Goal: Task Accomplishment & Management: Complete application form

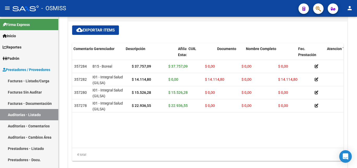
scroll to position [0, 346]
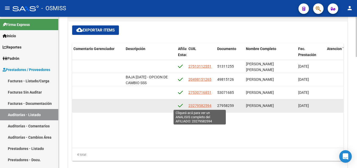
click at [189, 106] on span "23279582594" at bounding box center [200, 105] width 23 height 4
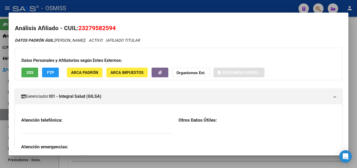
click at [203, 9] on div at bounding box center [178, 84] width 357 height 168
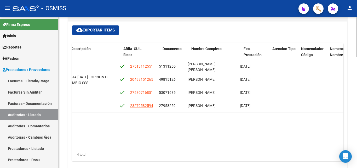
scroll to position [0, 384]
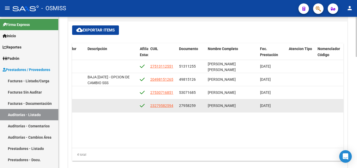
drag, startPoint x: 148, startPoint y: 104, endPoint x: 174, endPoint y: 108, distance: 26.4
click at [174, 108] on div "357278 I01 - Integral Salud (GILSA) $ 22.936,55 $ 22.936,55 $ 0,00 $ 0,00 $ 0,0…" at bounding box center [104, 105] width 832 height 13
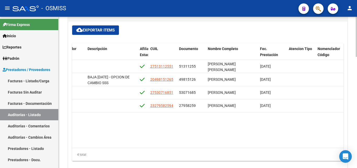
copy div "23279582594"
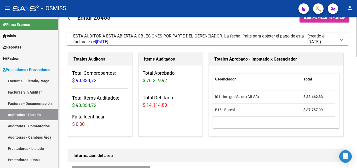
scroll to position [0, 0]
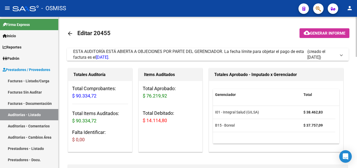
click at [341, 54] on span at bounding box center [341, 55] width 2 height 6
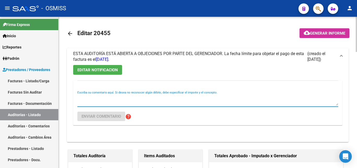
click at [85, 103] on textarea "Escriba su comentario aquí. Si desea no reconocer algún débito, debe especifica…" at bounding box center [207, 100] width 261 height 10
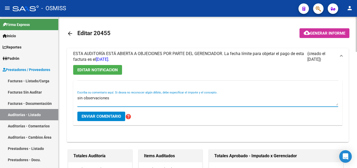
type textarea "sin observaciones"
click at [82, 115] on span "Enviar comentario" at bounding box center [101, 116] width 39 height 5
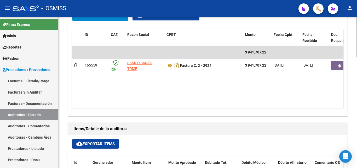
scroll to position [288, 0]
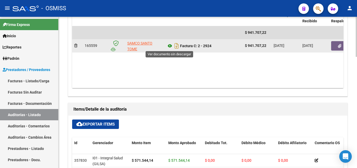
click at [169, 45] on icon at bounding box center [170, 46] width 7 height 6
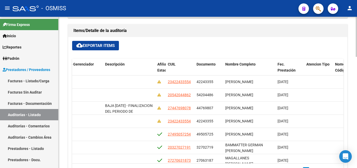
scroll to position [0, 371]
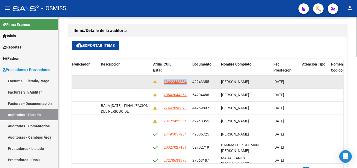
drag, startPoint x: 163, startPoint y: 81, endPoint x: 189, endPoint y: 84, distance: 26.3
click at [189, 84] on datatable-body-cell "23422433554" at bounding box center [176, 81] width 29 height 13
copy span "23422433554"
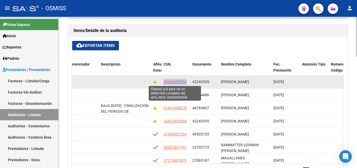
click at [164, 82] on span "23422433554" at bounding box center [175, 81] width 23 height 4
copy span "23422433554"
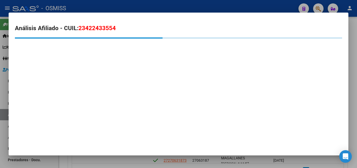
click at [156, 5] on div at bounding box center [178, 84] width 357 height 168
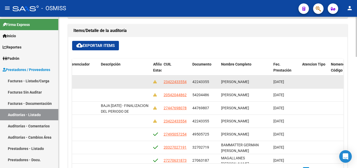
drag, startPoint x: 163, startPoint y: 82, endPoint x: 188, endPoint y: 82, distance: 24.1
click at [188, 82] on datatable-body-cell "23422433554" at bounding box center [176, 81] width 29 height 13
copy span "23422433554"
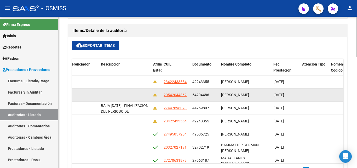
drag, startPoint x: 163, startPoint y: 93, endPoint x: 187, endPoint y: 95, distance: 24.6
click at [187, 95] on datatable-body-cell "20542044862" at bounding box center [176, 94] width 29 height 13
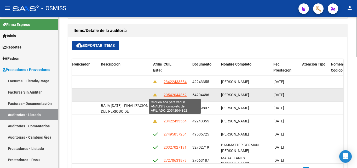
copy span "20542044862"
